Goal: Information Seeking & Learning: Learn about a topic

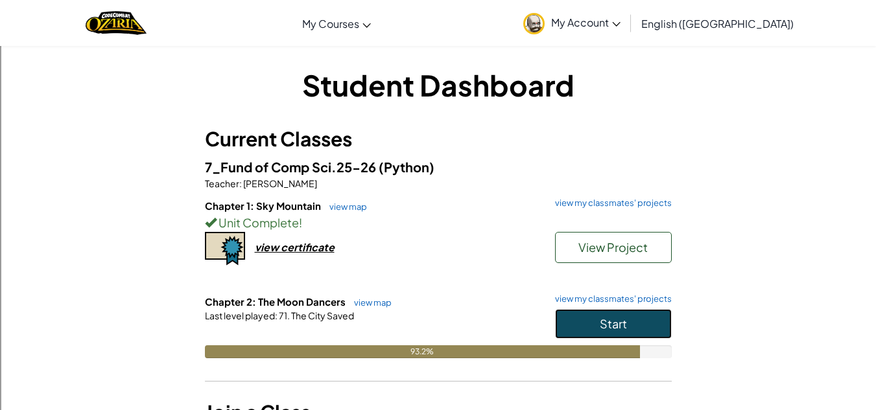
click at [569, 327] on button "Start" at bounding box center [613, 324] width 117 height 30
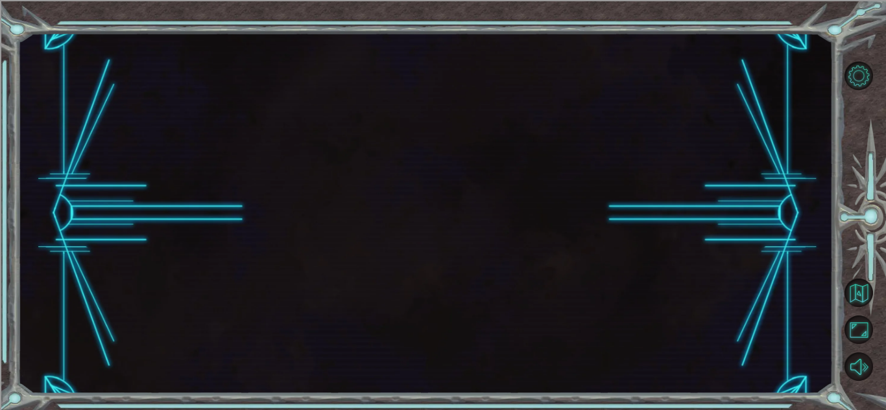
click at [598, 348] on div at bounding box center [425, 213] width 815 height 361
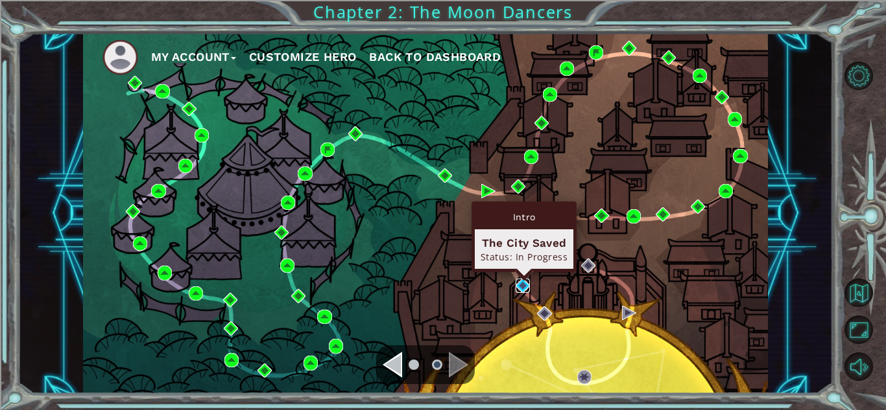
click at [521, 281] on img at bounding box center [523, 286] width 14 height 14
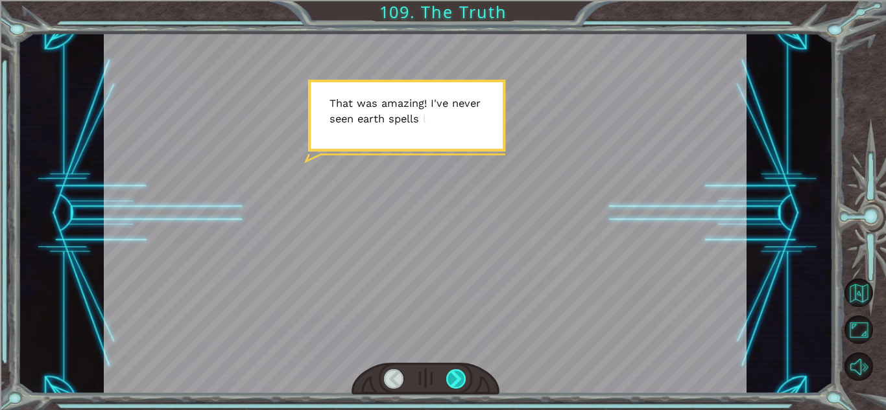
click at [460, 372] on div at bounding box center [456, 379] width 20 height 19
click at [468, 376] on div at bounding box center [425, 379] width 148 height 32
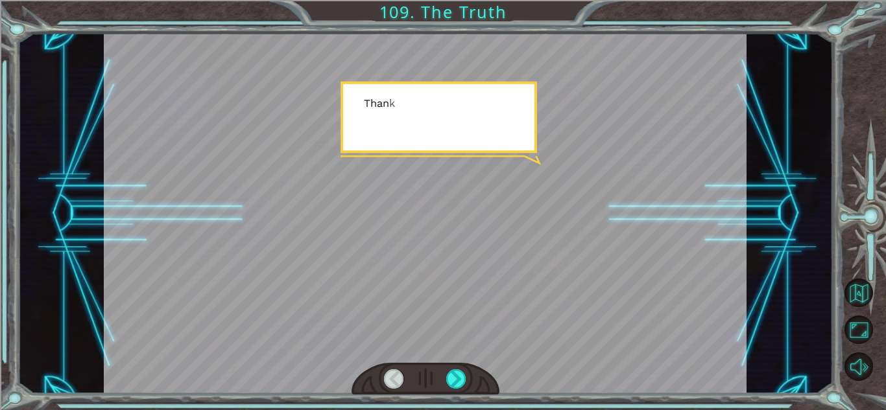
click at [468, 376] on div at bounding box center [425, 379] width 148 height 32
click at [459, 377] on div at bounding box center [456, 379] width 20 height 19
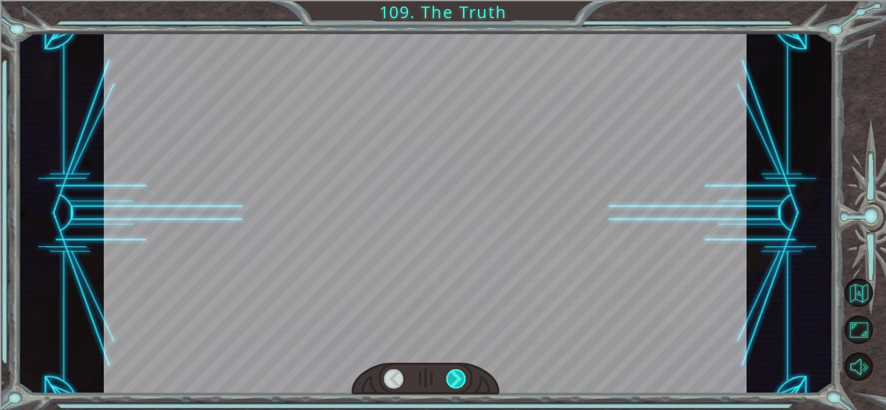
click at [459, 377] on div at bounding box center [456, 379] width 20 height 19
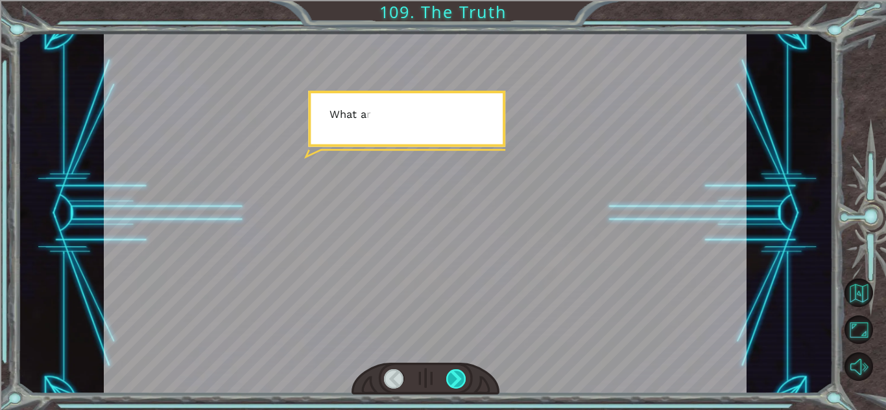
click at [459, 377] on div at bounding box center [456, 379] width 20 height 19
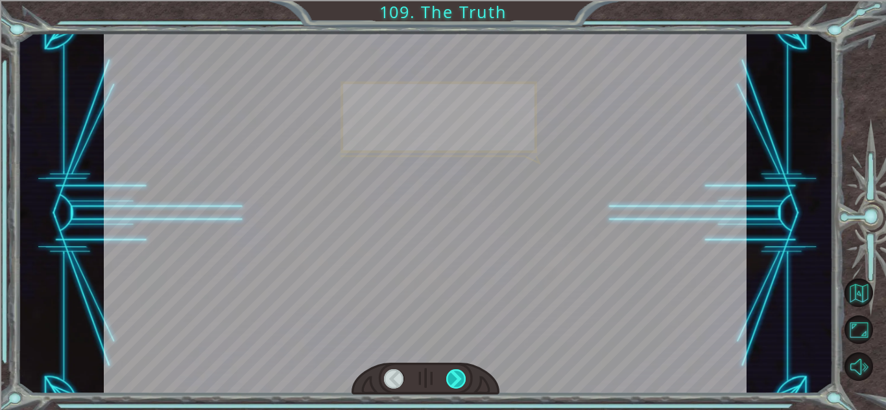
click at [459, 377] on div at bounding box center [456, 379] width 20 height 19
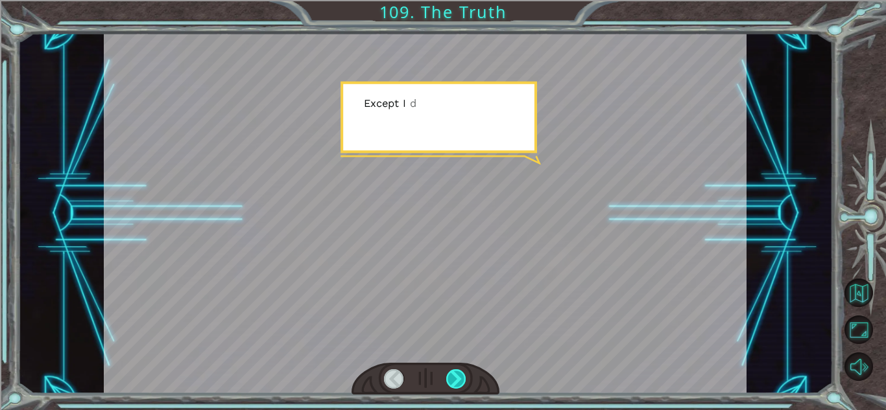
click at [459, 377] on div at bounding box center [456, 379] width 20 height 19
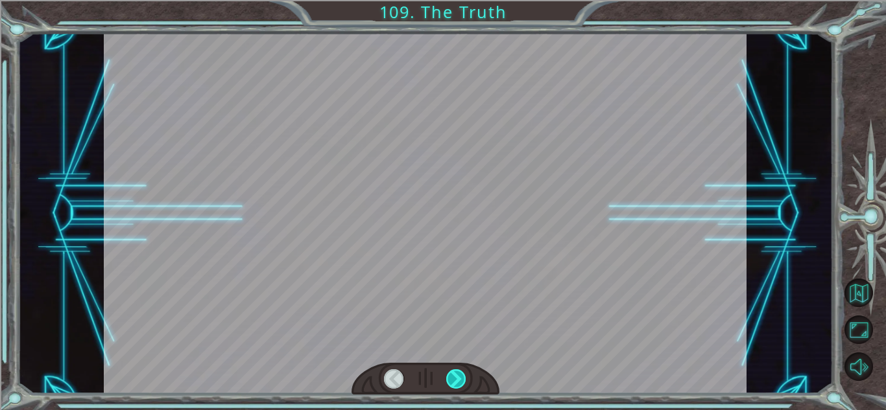
click at [459, 377] on div at bounding box center [456, 379] width 20 height 19
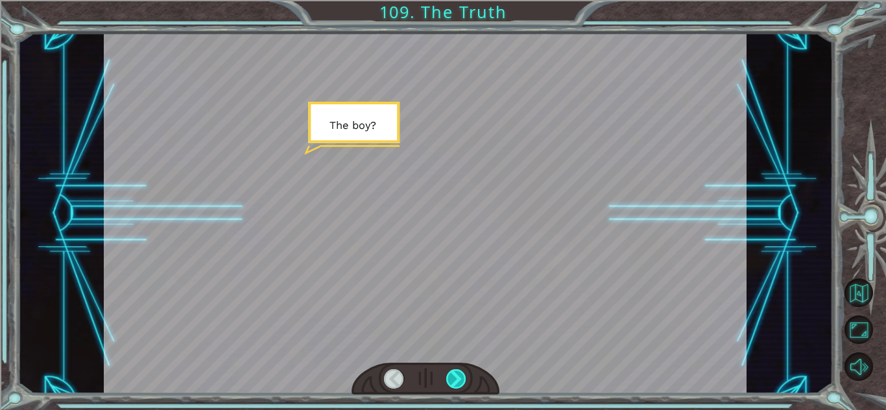
click at [459, 377] on div at bounding box center [456, 379] width 20 height 19
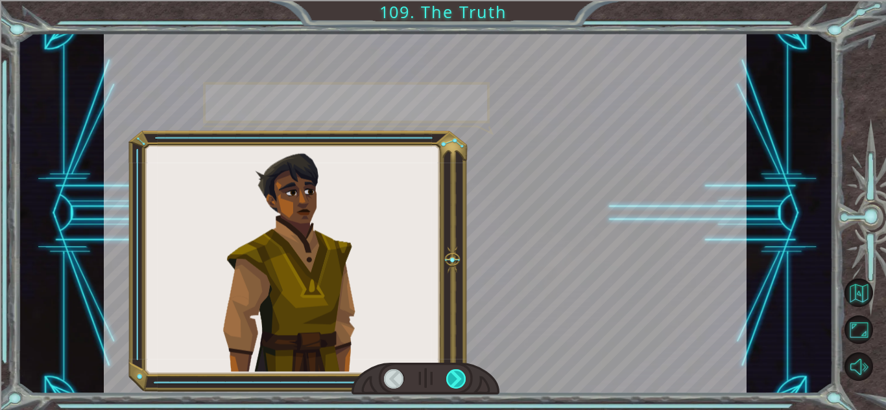
click at [459, 377] on div at bounding box center [456, 379] width 20 height 19
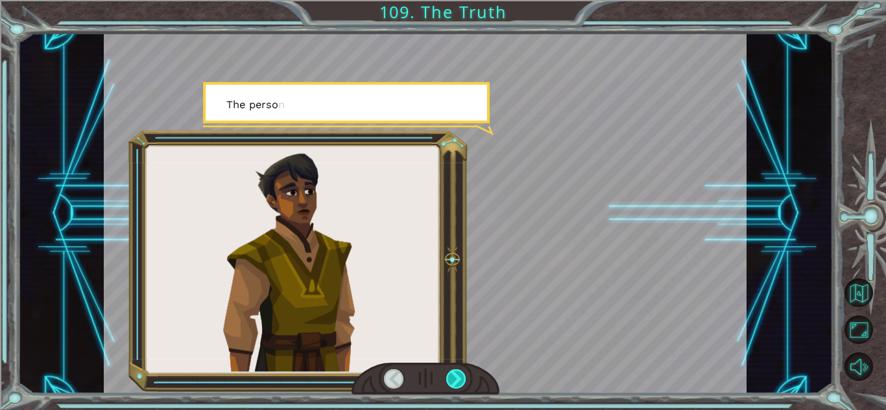
click at [459, 377] on div at bounding box center [456, 379] width 20 height 19
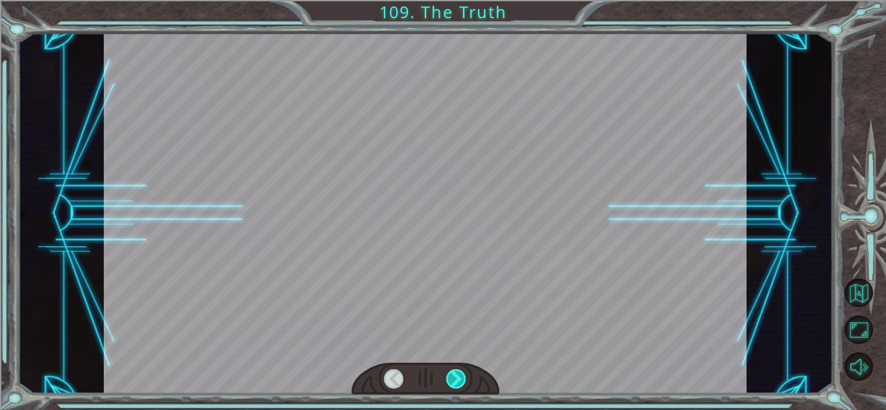
click at [459, 377] on div at bounding box center [456, 379] width 20 height 19
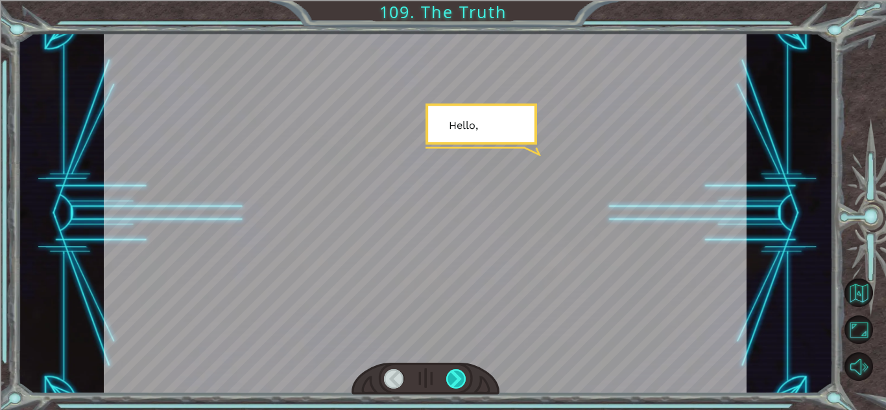
click at [459, 377] on div at bounding box center [456, 379] width 20 height 19
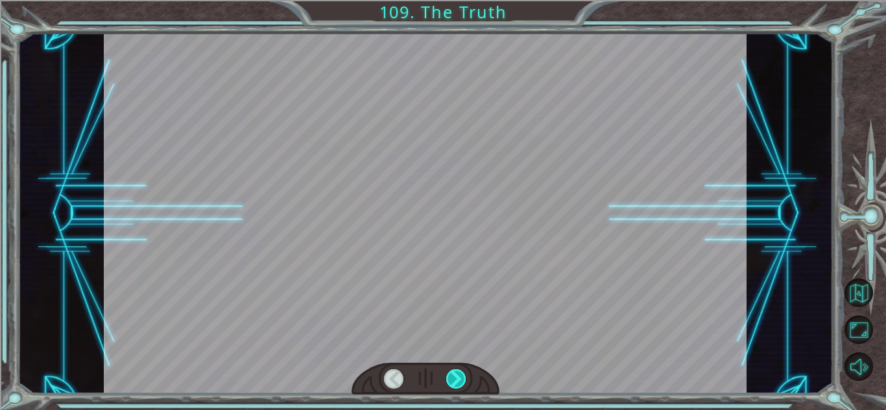
click at [459, 377] on div at bounding box center [456, 379] width 20 height 19
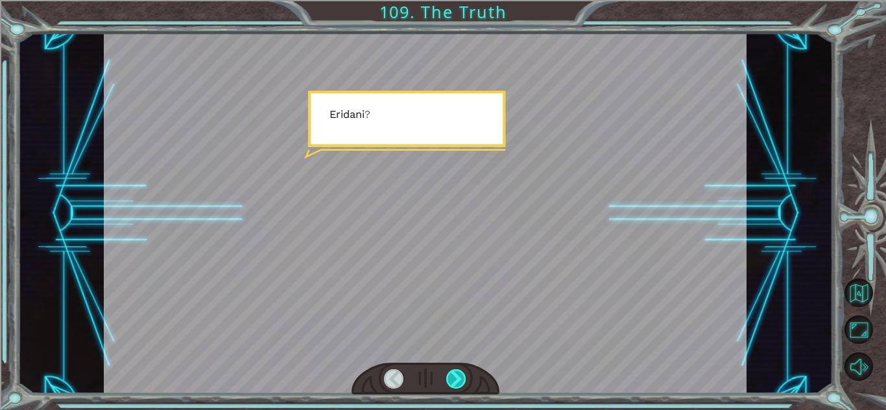
click at [459, 377] on div at bounding box center [456, 379] width 20 height 19
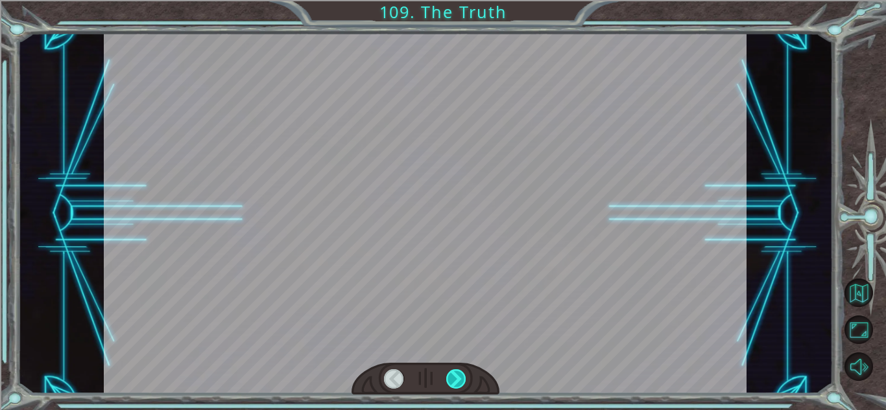
click at [459, 377] on div at bounding box center [456, 379] width 20 height 19
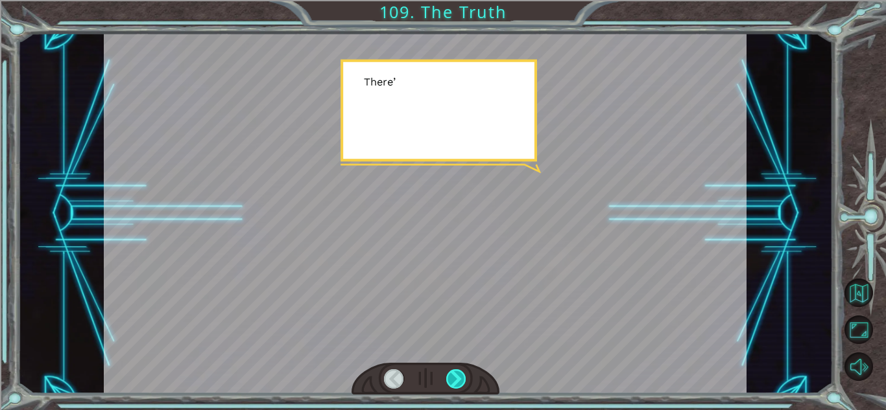
click at [459, 377] on div at bounding box center [456, 379] width 20 height 19
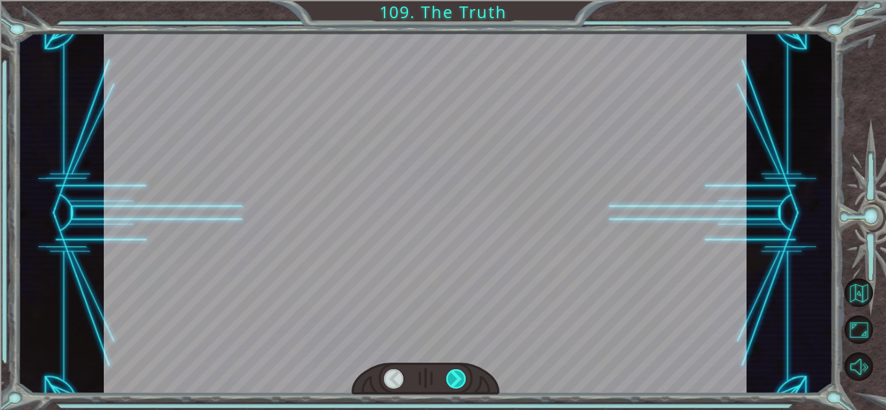
click at [459, 377] on div at bounding box center [456, 379] width 20 height 19
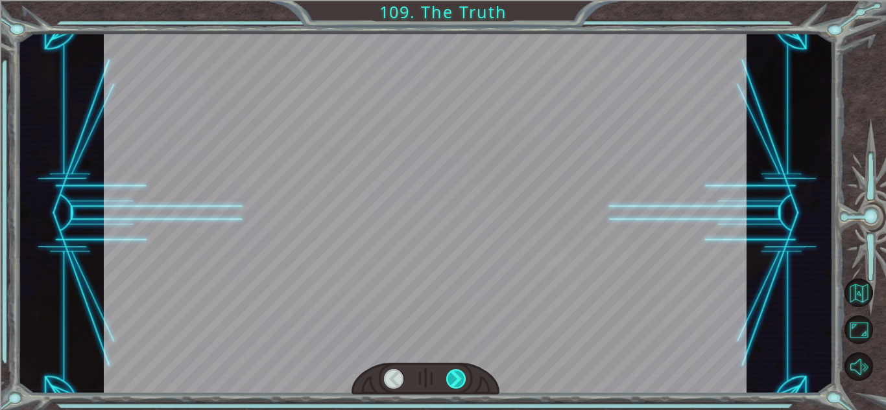
click at [459, 377] on div at bounding box center [456, 379] width 20 height 19
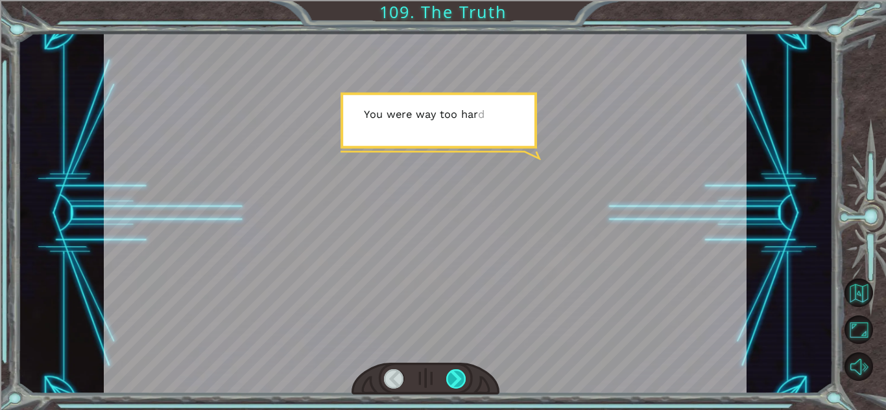
click at [459, 377] on div at bounding box center [456, 379] width 20 height 19
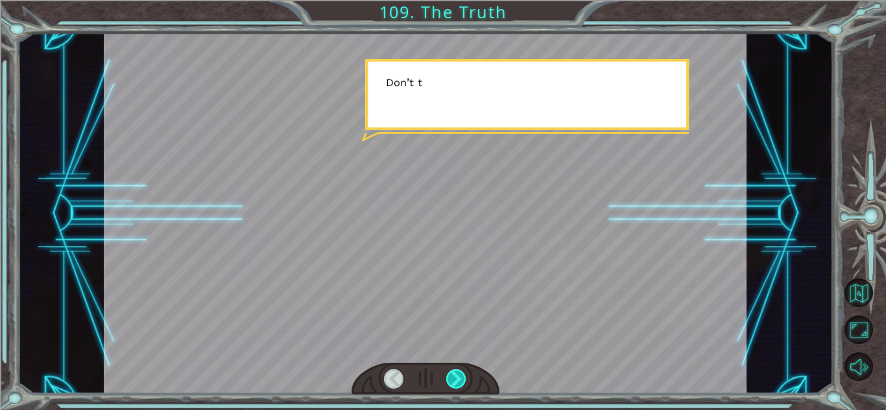
click at [459, 377] on div at bounding box center [456, 379] width 20 height 19
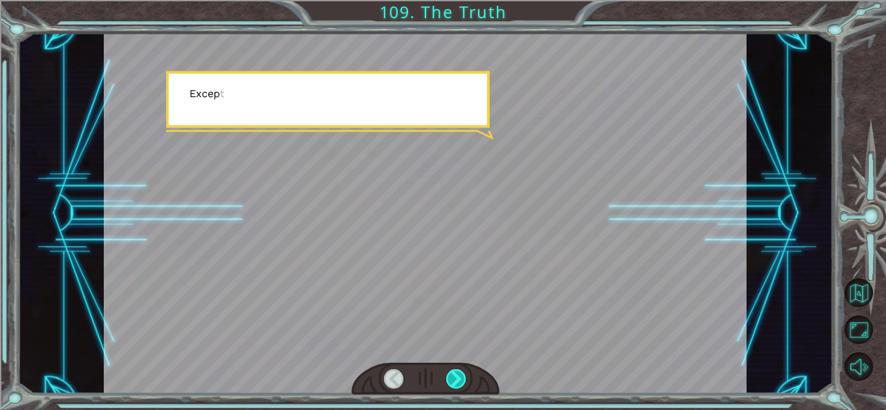
click at [459, 377] on div at bounding box center [456, 379] width 20 height 19
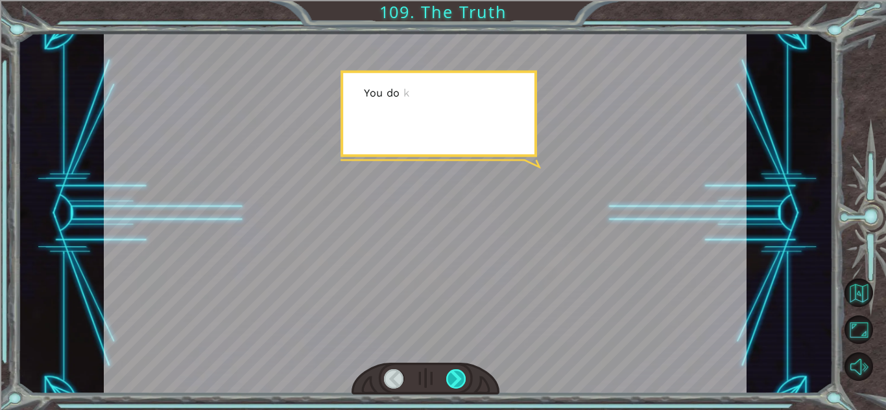
click at [459, 377] on div at bounding box center [456, 379] width 20 height 19
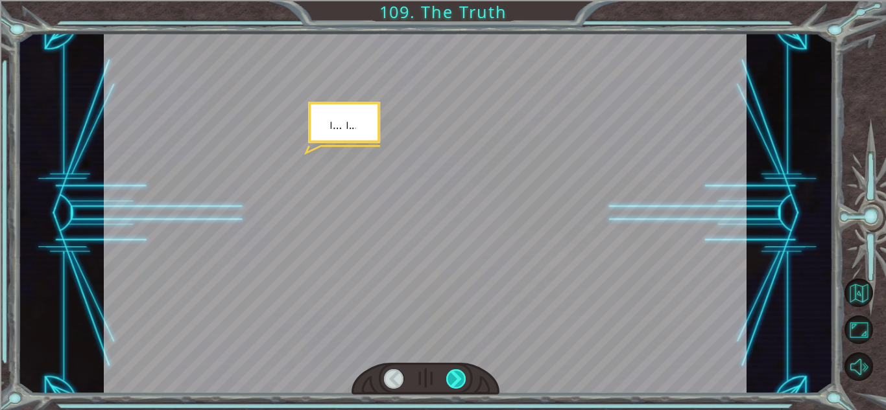
click at [459, 377] on div at bounding box center [456, 379] width 20 height 19
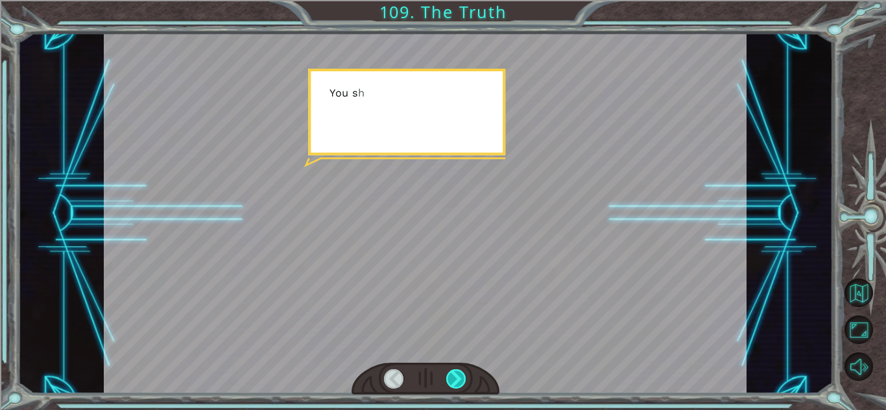
click at [459, 377] on div at bounding box center [456, 379] width 20 height 19
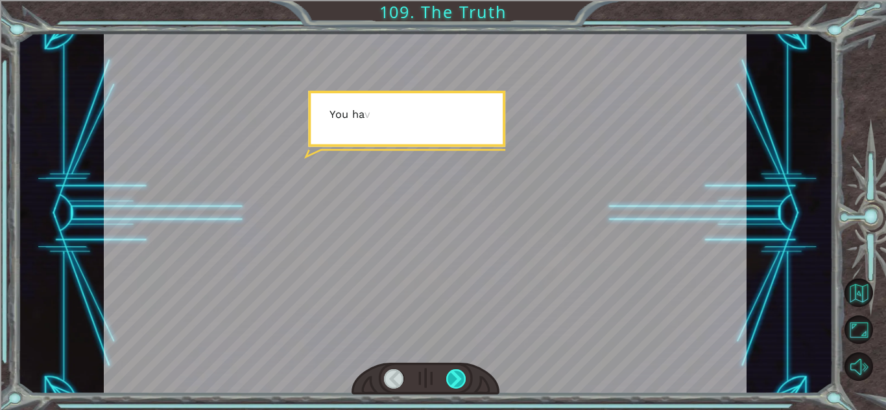
click at [459, 377] on div at bounding box center [456, 379] width 20 height 19
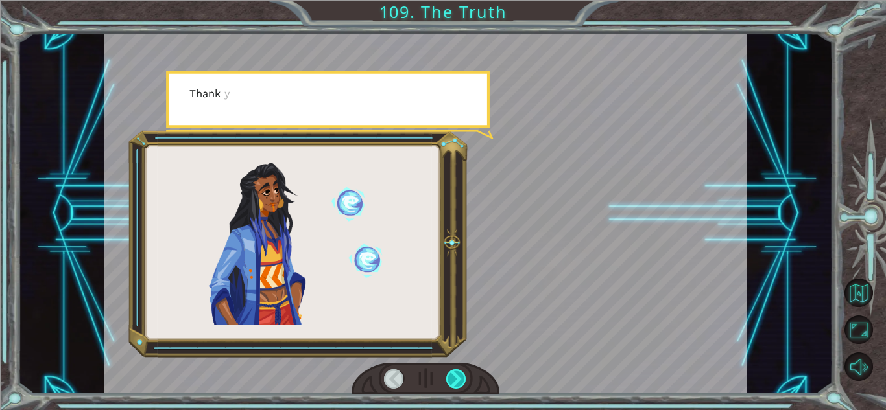
click at [459, 377] on div at bounding box center [456, 379] width 20 height 19
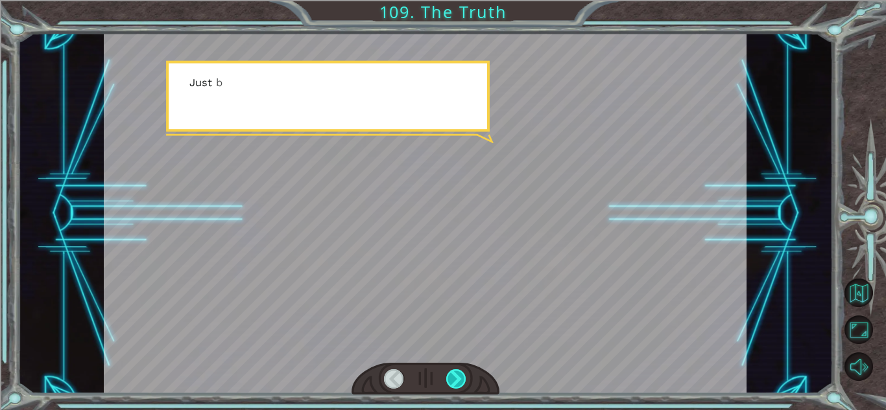
click at [459, 377] on div at bounding box center [456, 379] width 20 height 19
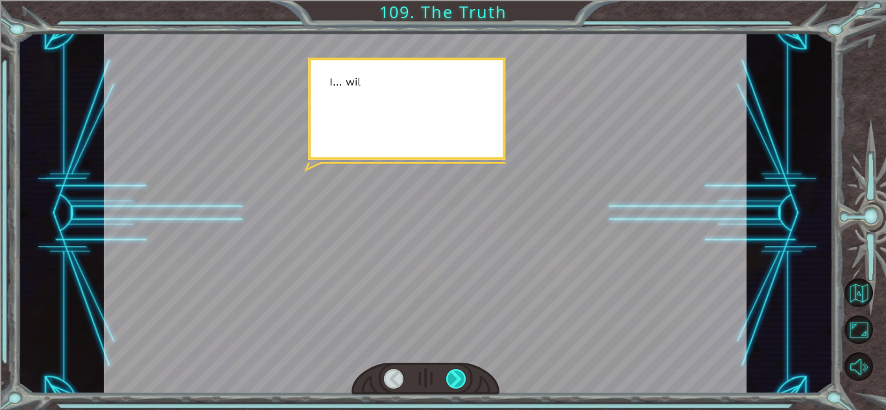
click at [459, 377] on div at bounding box center [456, 379] width 20 height 19
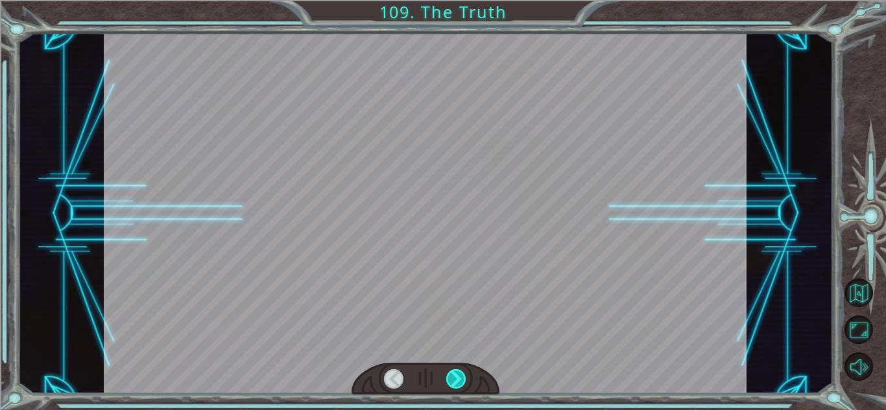
click at [459, 377] on div at bounding box center [456, 379] width 20 height 19
click at [459, 0] on div "T h a t w a s a m a z i n g ! I ' v e n e v e r s e e n e a r t h s p e l l s l…" at bounding box center [443, 0] width 886 height 0
